Goal: Information Seeking & Learning: Learn about a topic

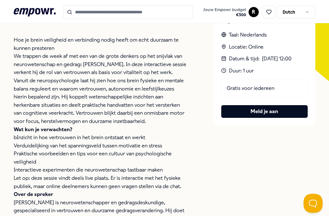
scroll to position [159, 0]
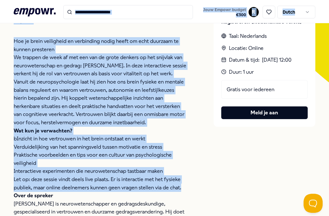
drag, startPoint x: 185, startPoint y: 176, endPoint x: 20, endPoint y: 20, distance: 226.8
click at [20, 20] on div ".empowr-logo_svg__cls-1{fill:#03032f} Jouw Empowr budget € 300 R Dutch Alle cat…" at bounding box center [164, 80] width 329 height 478
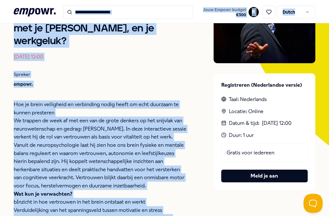
scroll to position [95, 0]
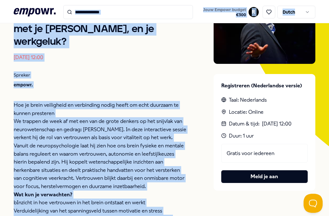
click at [76, 101] on p "Hoe je brein veiligheid en verbinding nodig heeft om echt duurzaam te kunnen pr…" at bounding box center [101, 109] width 174 height 16
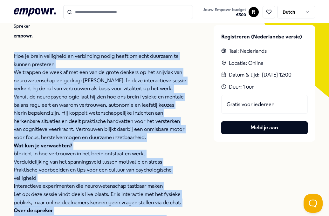
scroll to position [153, 0]
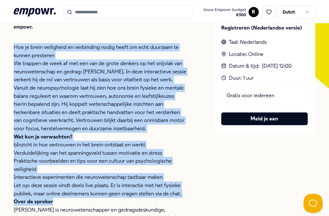
drag, startPoint x: 14, startPoint y: 92, endPoint x: 177, endPoint y: 186, distance: 188.3
click at [177, 186] on div "Hoe je brein veiligheid en verbinding nodig heeft om echt duurzaam te kunnen pr…" at bounding box center [101, 153] width 174 height 220
copy div "Hoe je brein veiligheid en verbinding nodig heeft om echt duurzaam te kunnen pr…"
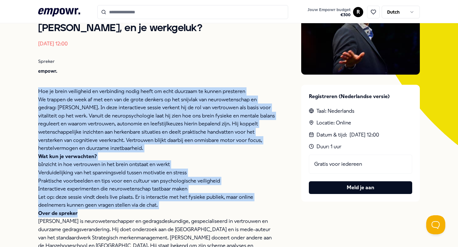
scroll to position [97, 0]
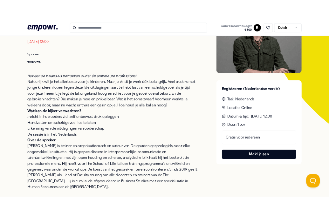
scroll to position [96, 0]
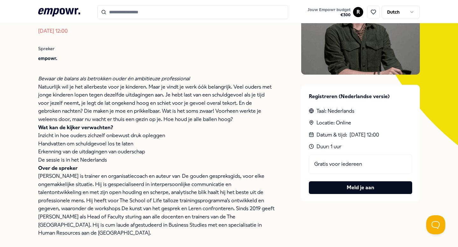
click at [109, 165] on p "Over de spreker Wicher Schols is trainer en organisatiecoach en auteur van  De …" at bounding box center [156, 200] width 237 height 73
drag, startPoint x: 106, startPoint y: 161, endPoint x: 97, endPoint y: 161, distance: 9.5
click at [97, 161] on p "De sessie is in het Nederlands" at bounding box center [156, 160] width 237 height 8
click at [110, 160] on p "De sessie is in het Nederlands" at bounding box center [156, 160] width 237 height 8
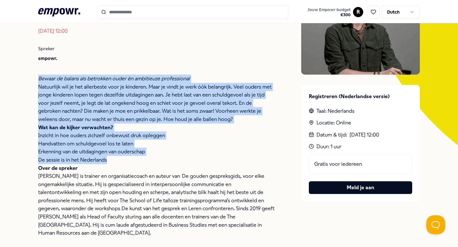
drag, startPoint x: 110, startPoint y: 160, endPoint x: 37, endPoint y: 81, distance: 107.5
click at [37, 81] on div "Terug Live session 🇳🇱 Ouderschap en balans: hoe gaat dat samen? 23 sep 2025, 12…" at bounding box center [229, 107] width 458 height 324
copy div "Bewaar de balans als betrokken ouder én ambitieuze professional Natuurlijk wil …"
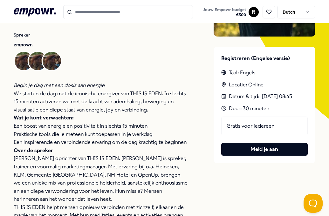
scroll to position [124, 0]
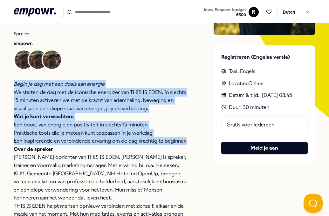
drag, startPoint x: 187, startPoint y: 142, endPoint x: 15, endPoint y: 88, distance: 180.7
click at [15, 87] on div "Begin je dag met een dosis aan energie We starten de dag met de iconische energ…" at bounding box center [101, 153] width 174 height 147
copy div "Begin je dag met een dosis aan energie We starten de dag met de iconische energ…"
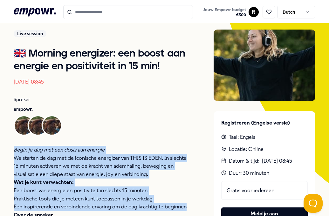
scroll to position [58, 0]
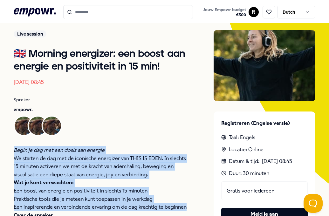
copy div "Begin je dag met een dosis aan energie We starten de dag met de iconische energ…"
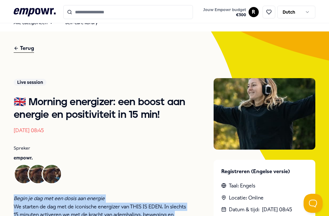
scroll to position [0, 0]
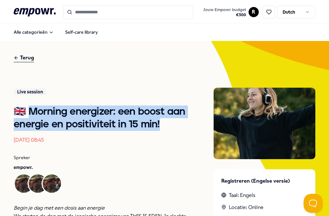
drag, startPoint x: 159, startPoint y: 124, endPoint x: 29, endPoint y: 112, distance: 130.5
click at [29, 112] on h1 "🇬🇧 Morning energizer: een boost aan energie en positiviteit in 15 min!" at bounding box center [101, 118] width 174 height 25
copy h1 "rning energizer: een boost aan energie en positiviteit in 15 min!"
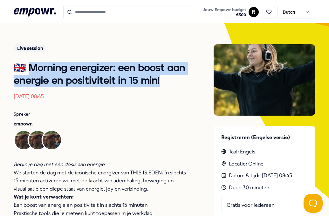
scroll to position [43, 0]
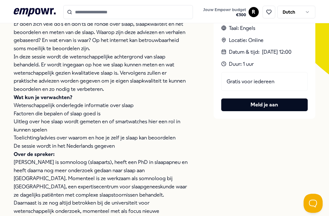
scroll to position [155, 0]
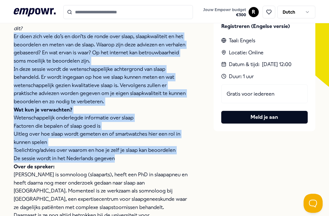
drag, startPoint x: 117, startPoint y: 158, endPoint x: 14, endPoint y: 32, distance: 163.0
click at [14, 32] on div "Goede slaap vanuit wetenschappelijk oogpunt; wat is het en hoe meet je dit? Er …" at bounding box center [101, 130] width 174 height 228
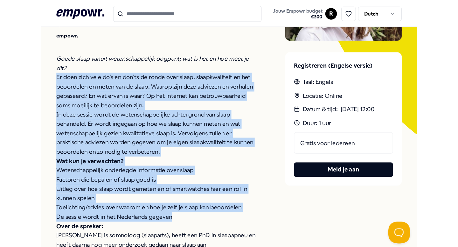
scroll to position [123, 0]
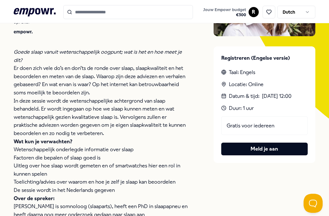
click at [119, 191] on p "De sessie wordt in het Nederlands gegeven" at bounding box center [101, 190] width 174 height 8
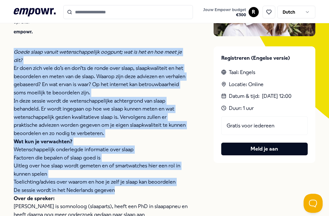
drag, startPoint x: 117, startPoint y: 192, endPoint x: -2, endPoint y: 48, distance: 186.9
click at [0, 48] on html ".empowr-logo_svg__cls-1{fill:#03032f} Jouw Empowr budget € 300 R Dutch Alle cat…" at bounding box center [164, 108] width 329 height 216
copy div "Goede slaap vanuit wetenschappelijk oogpunt; wat is het en hoe meet je dit? Er …"
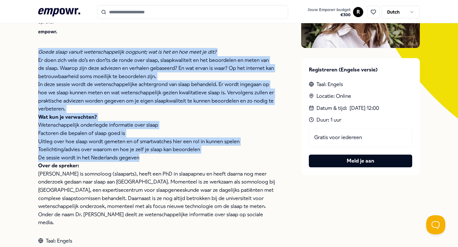
scroll to position [0, 0]
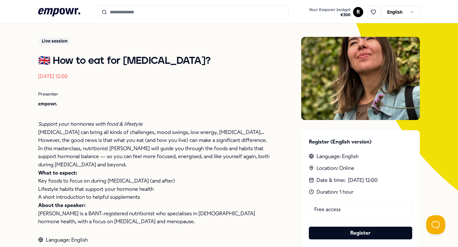
scroll to position [54, 0]
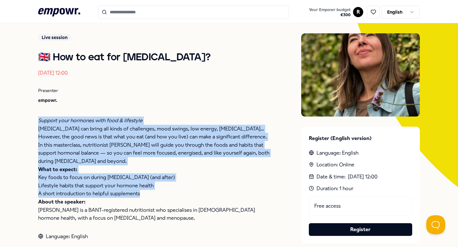
drag, startPoint x: 143, startPoint y: 194, endPoint x: 38, endPoint y: 124, distance: 125.7
click at [38, 124] on div "Support your hormones with food & lifestyle [MEDICAL_DATA] can bring all kinds …" at bounding box center [156, 170] width 237 height 106
copy div "Support your hormones with food & lifestyle [MEDICAL_DATA] can bring all kinds …"
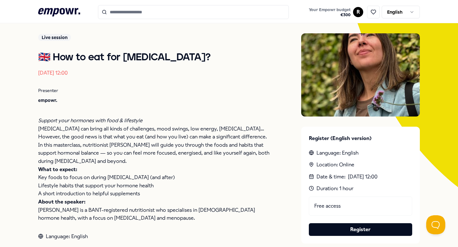
click at [248, 149] on p "In this masterclass, nutritionist [PERSON_NAME] will guide you through the food…" at bounding box center [156, 153] width 237 height 24
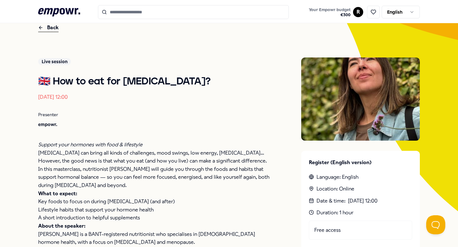
scroll to position [0, 0]
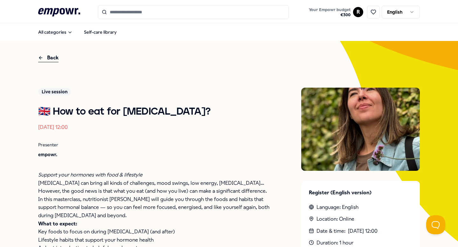
click at [135, 11] on input "Search for products, categories or subcategories" at bounding box center [193, 12] width 191 height 14
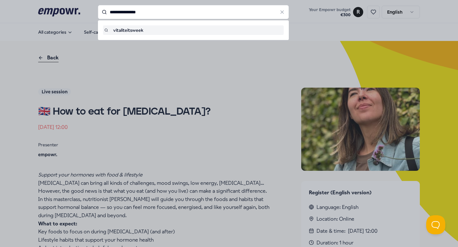
type input "**********"
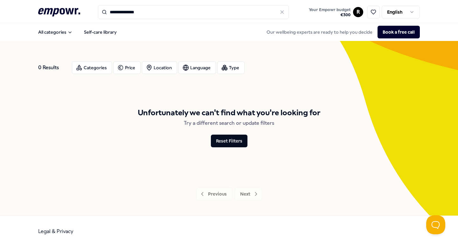
click at [282, 10] on icon at bounding box center [282, 12] width 6 height 6
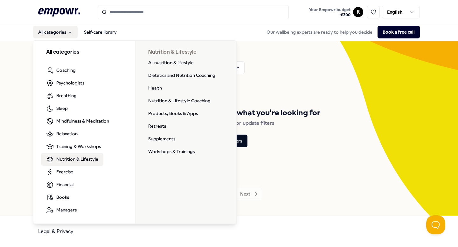
click at [95, 159] on span "Nutrition & Lifestyle" at bounding box center [77, 159] width 42 height 7
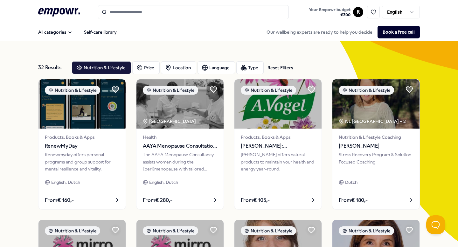
click at [153, 15] on input "Search for products, categories or subcategories" at bounding box center [193, 12] width 191 height 14
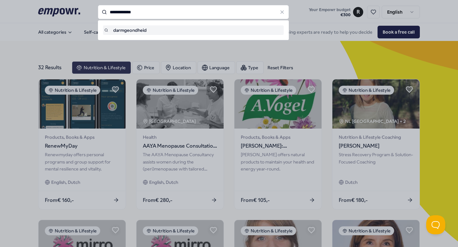
type input "**********"
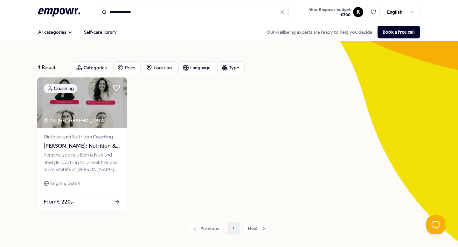
click at [91, 146] on span "[PERSON_NAME]: Nutrition & Dietetics" at bounding box center [82, 146] width 77 height 8
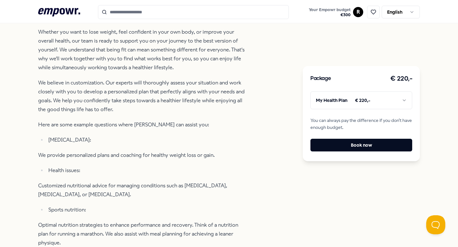
scroll to position [193, 0]
